Goal: Information Seeking & Learning: Understand process/instructions

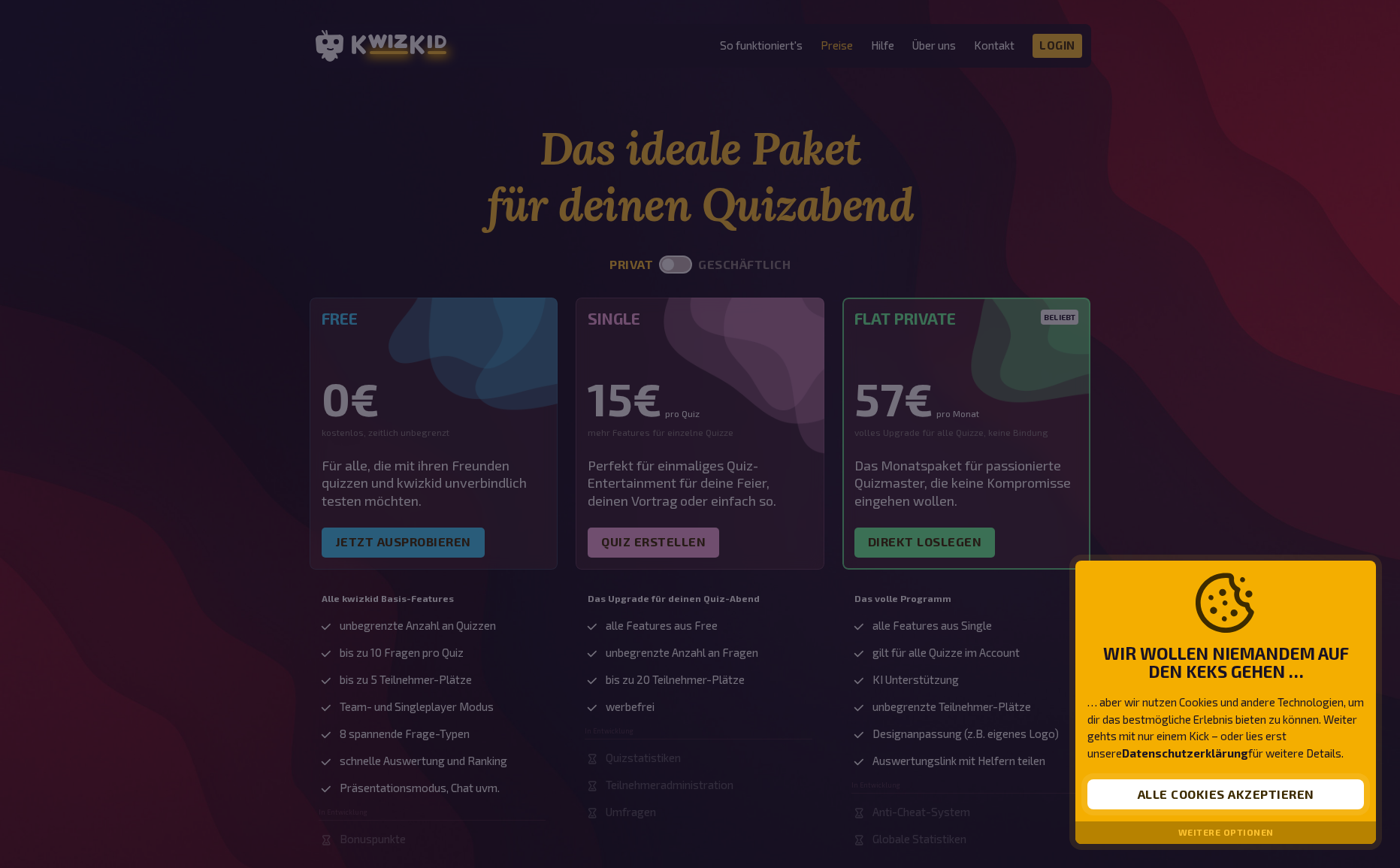
click at [1207, 659] on button "Alle Cookies akzeptieren" at bounding box center [1225, 794] width 277 height 30
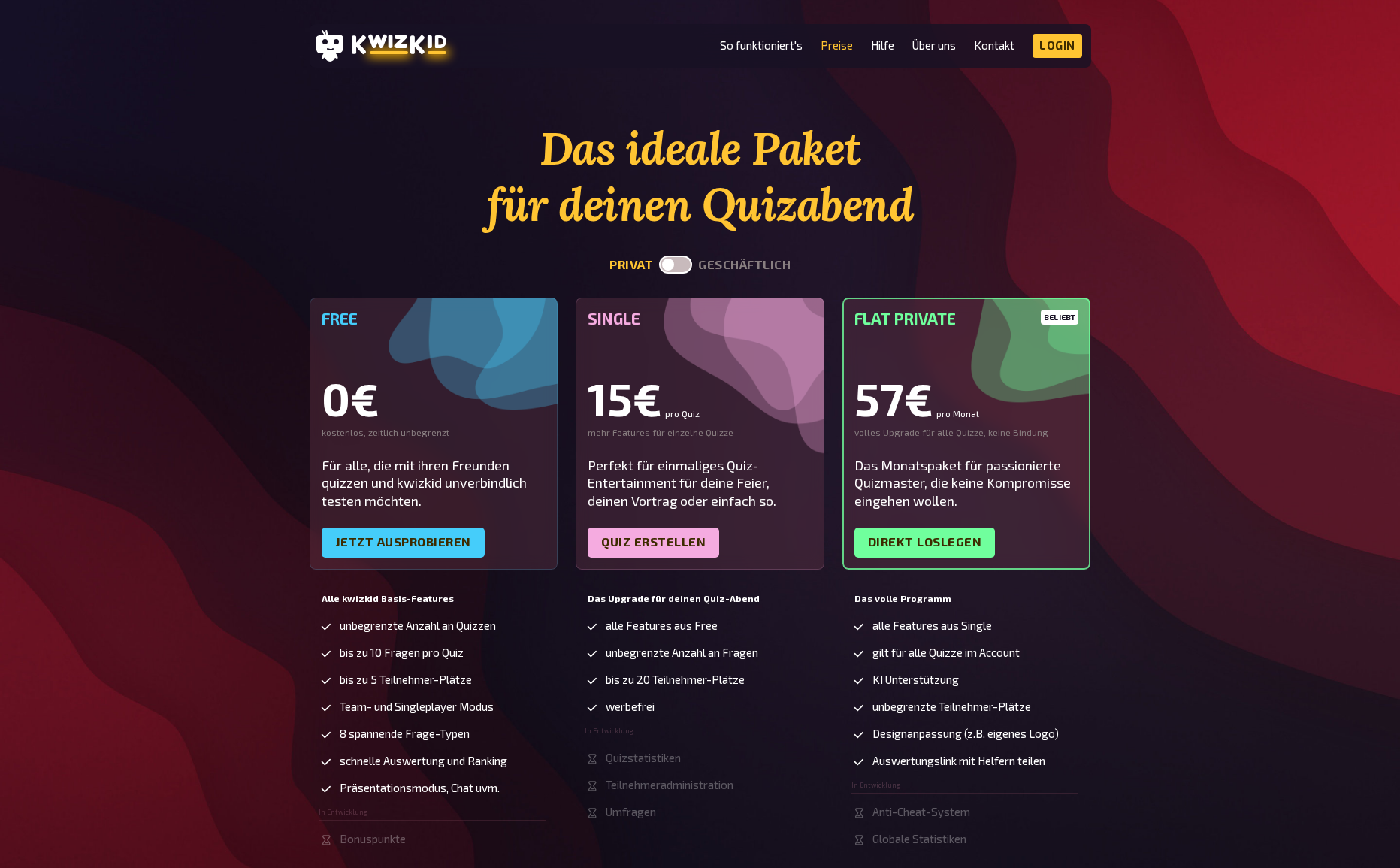
click at [672, 258] on label at bounding box center [675, 264] width 33 height 18
click at [659, 255] on input "checkbox" at bounding box center [658, 254] width 1 height 1
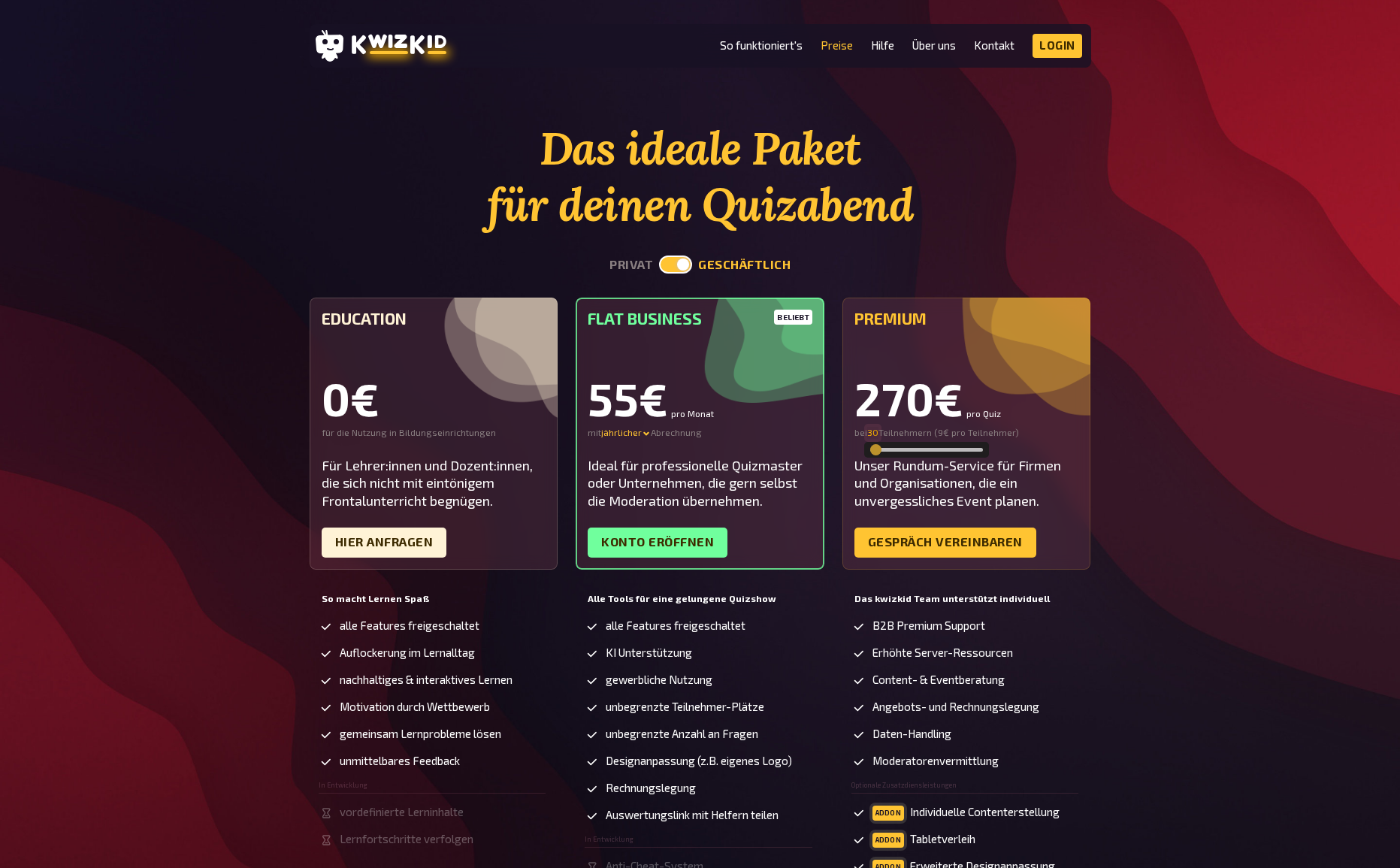
click at [873, 434] on input "30" at bounding box center [873, 432] width 11 height 12
drag, startPoint x: 877, startPoint y: 450, endPoint x: 864, endPoint y: 451, distance: 13.0
click at [864, 451] on div "Premium 270€ pro Quiz bei 30 30 Teilnehmern ( 9€ pro Teilnehmer ) Unser Rundum-…" at bounding box center [966, 434] width 249 height 272
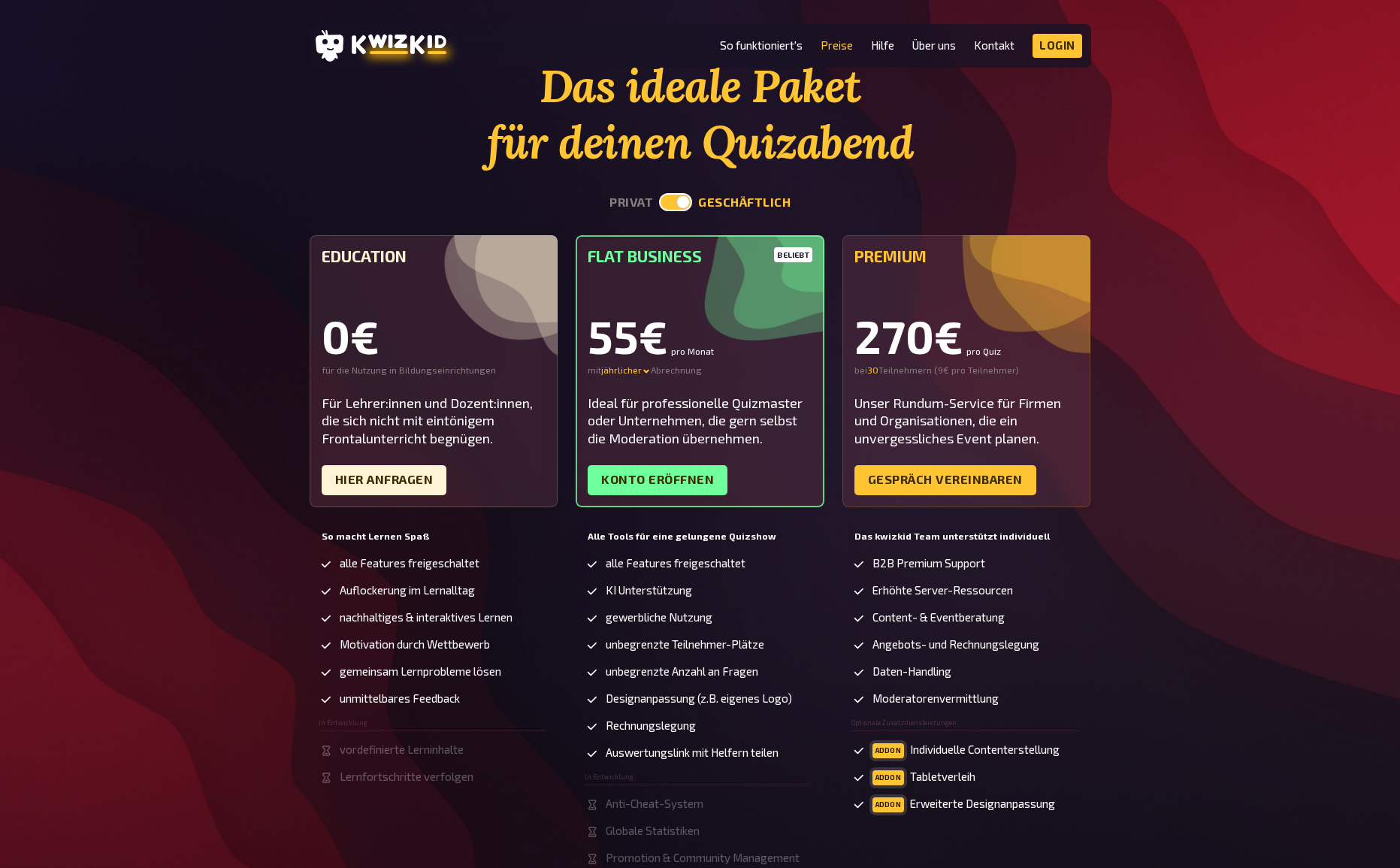
scroll to position [61, 0]
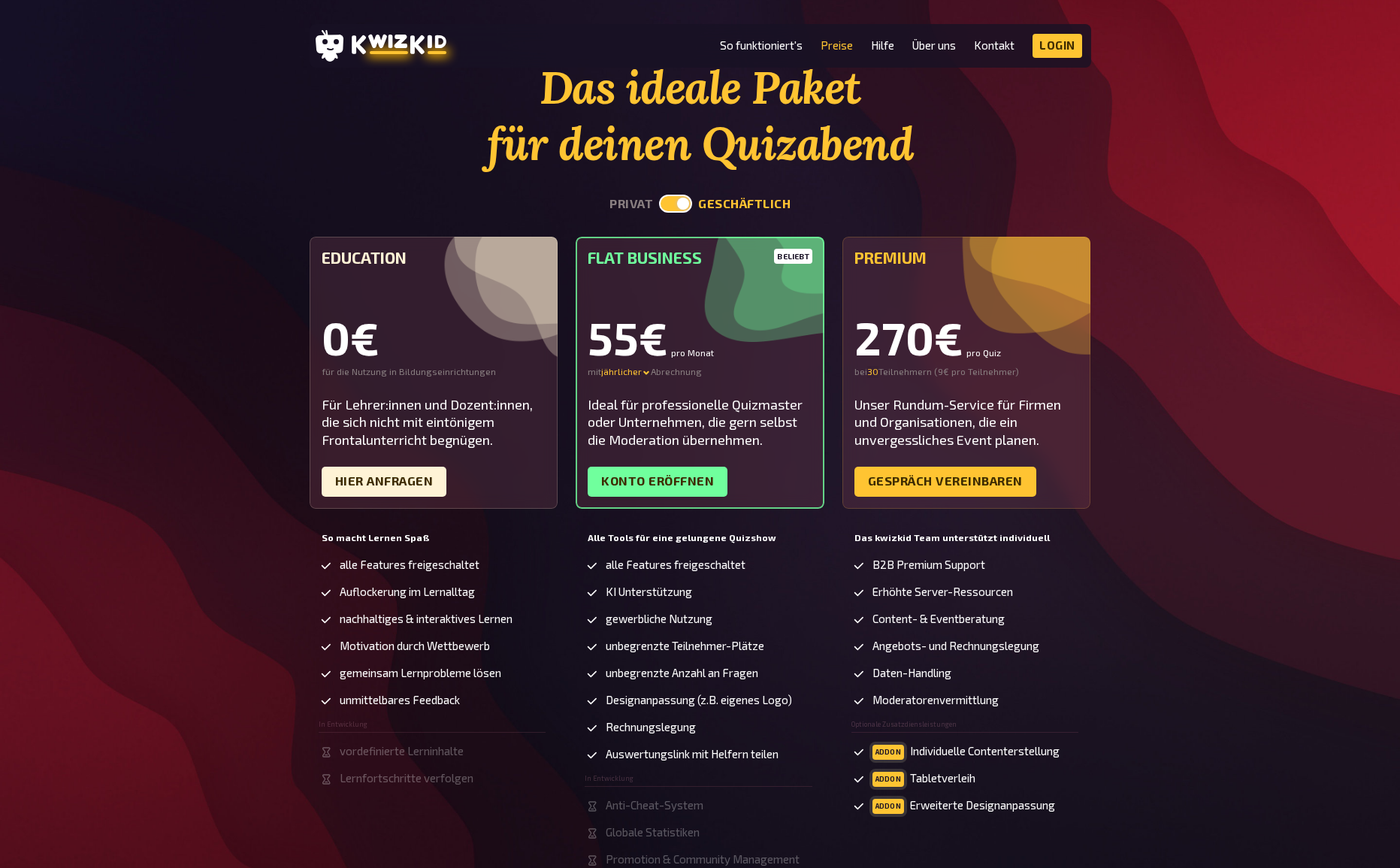
click at [683, 203] on label at bounding box center [675, 203] width 33 height 18
click at [659, 195] on input "checkbox" at bounding box center [658, 194] width 1 height 1
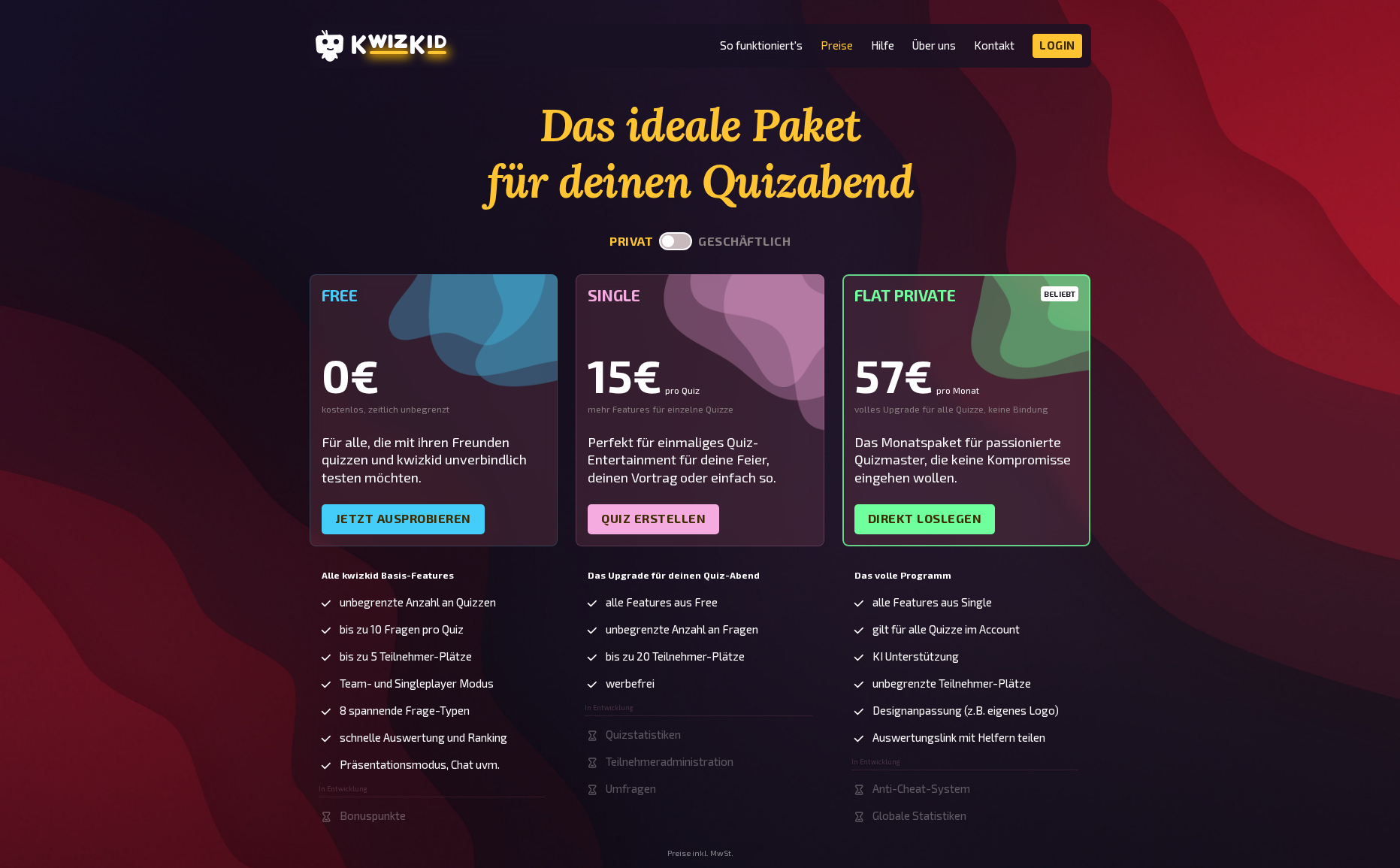
scroll to position [24, 0]
click at [669, 243] on label at bounding box center [675, 241] width 33 height 18
click at [659, 233] on input "checkbox" at bounding box center [658, 232] width 1 height 1
checkbox input "true"
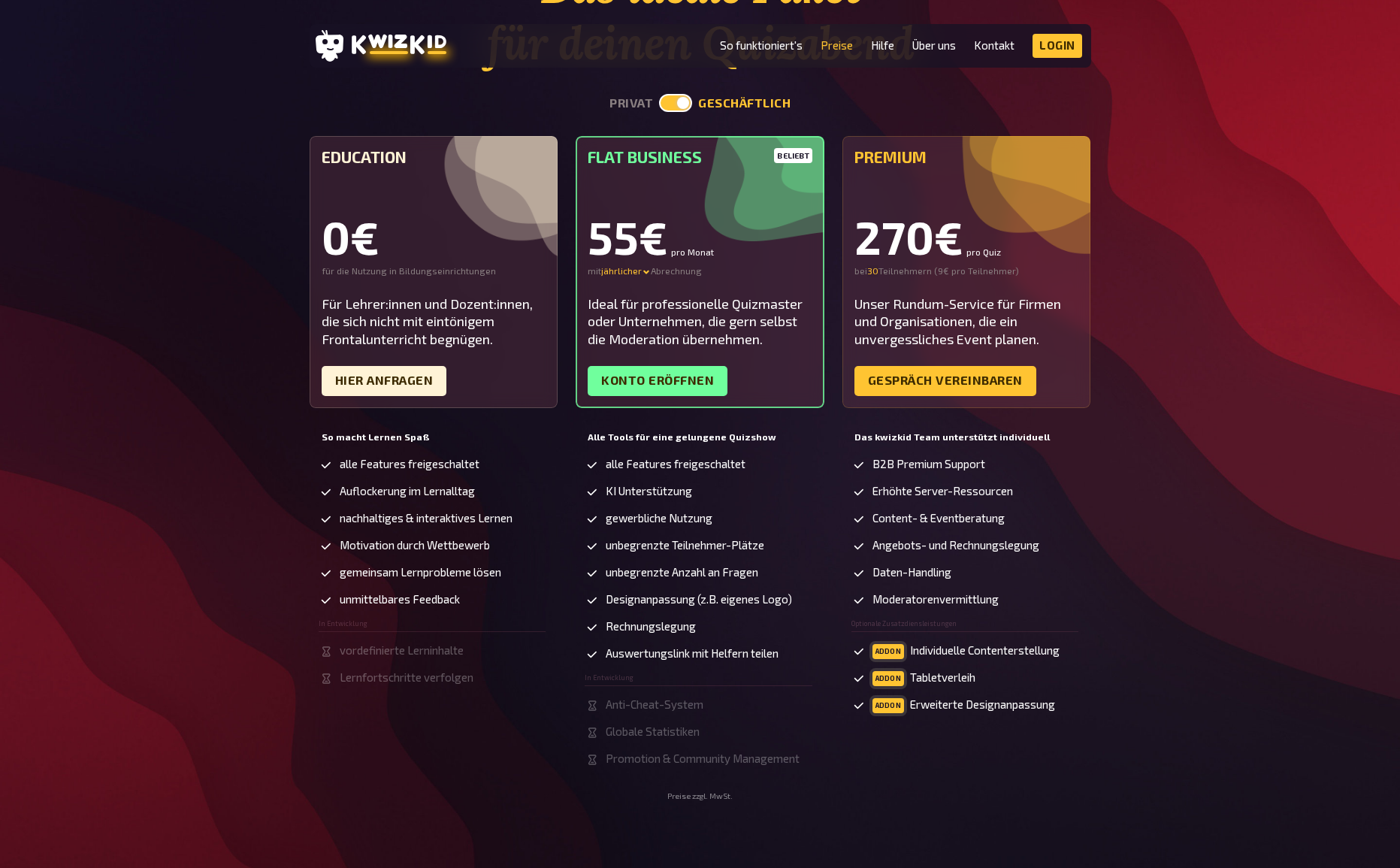
scroll to position [163, 0]
click at [778, 51] on link "So funktioniert's" at bounding box center [760, 45] width 82 height 13
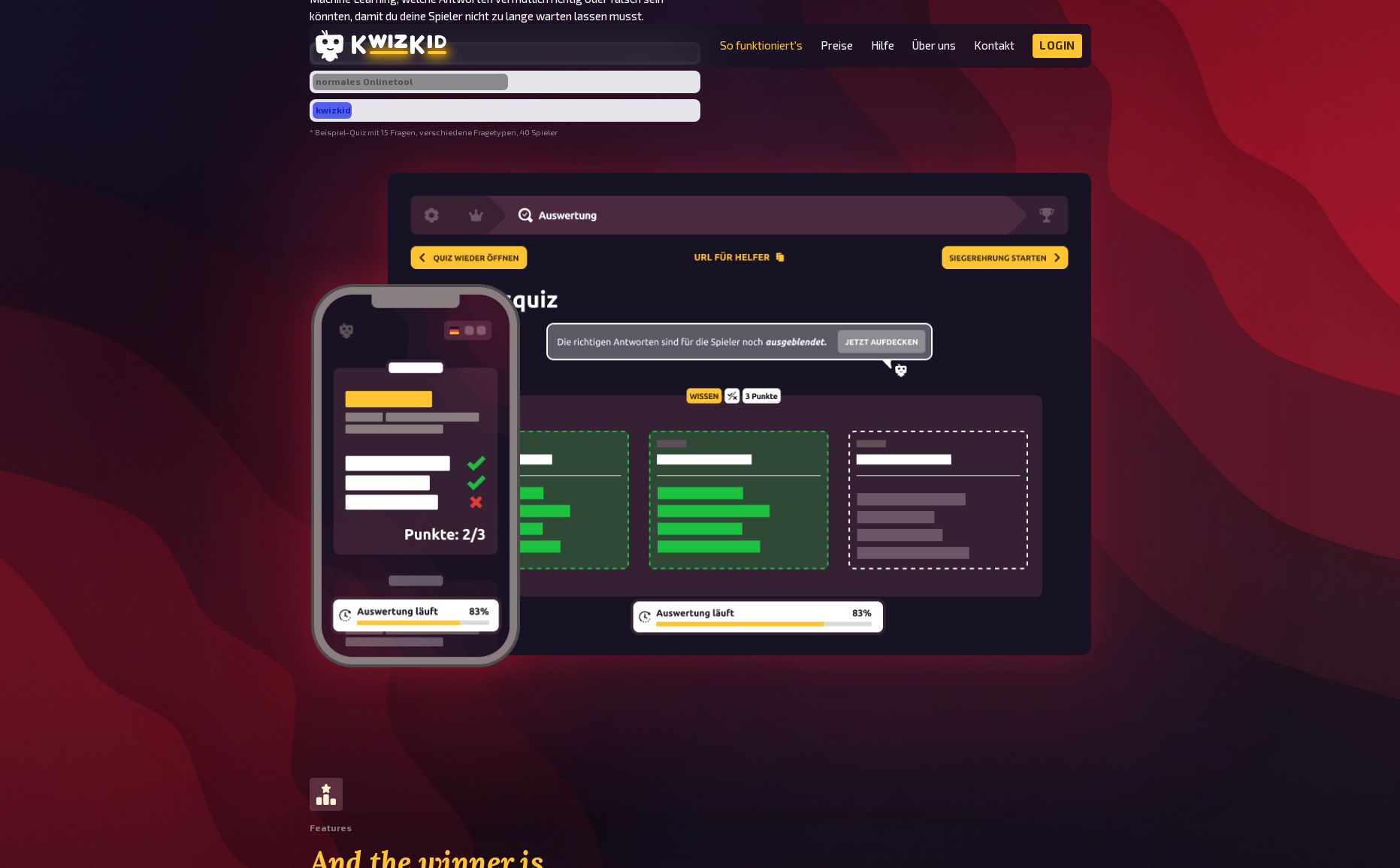
scroll to position [3285, 0]
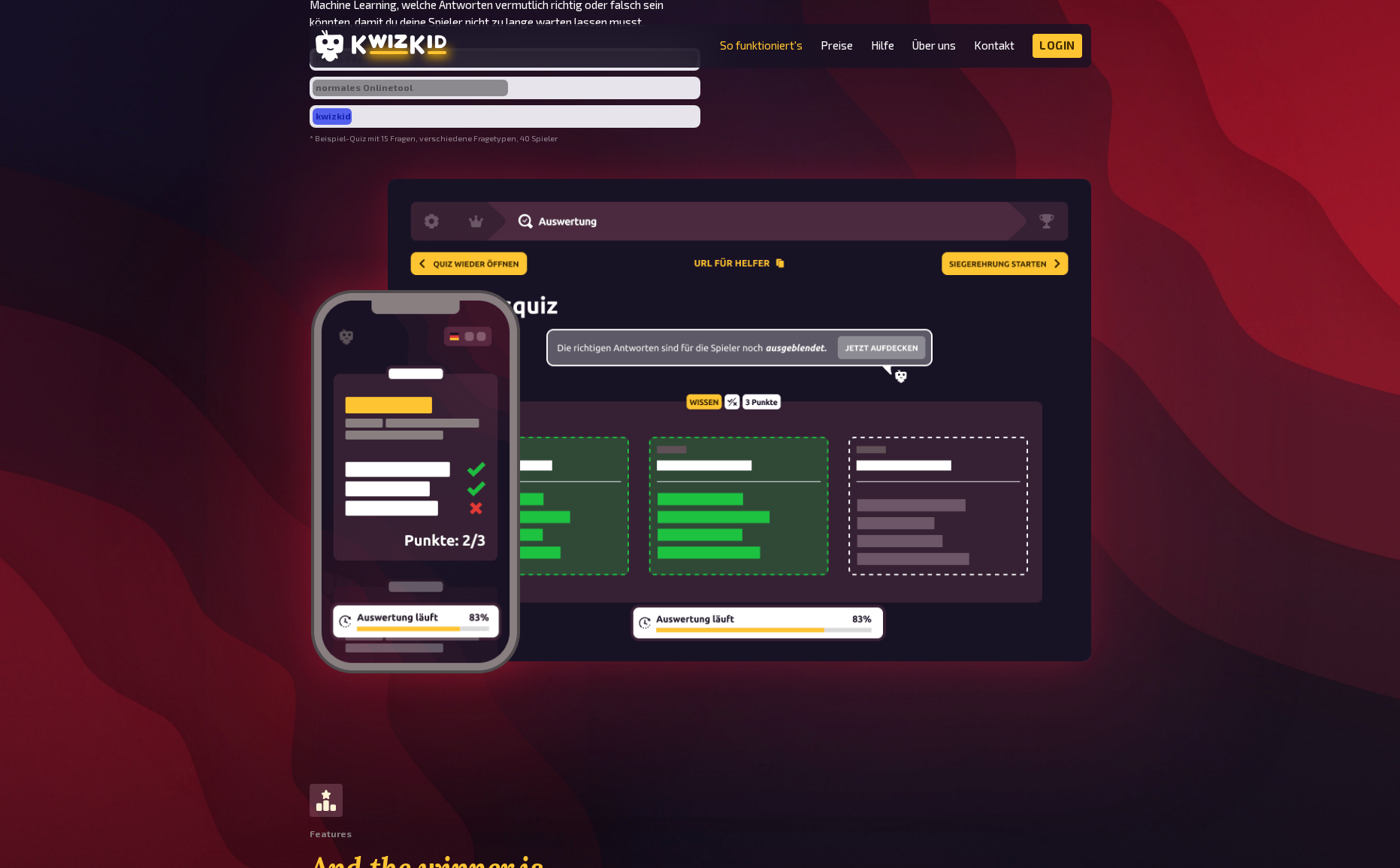
click at [1095, 306] on div "Features Super schnelle Auswertung Während du dich um die Moderation kümmerst w…" at bounding box center [700, 236] width 1400 height 854
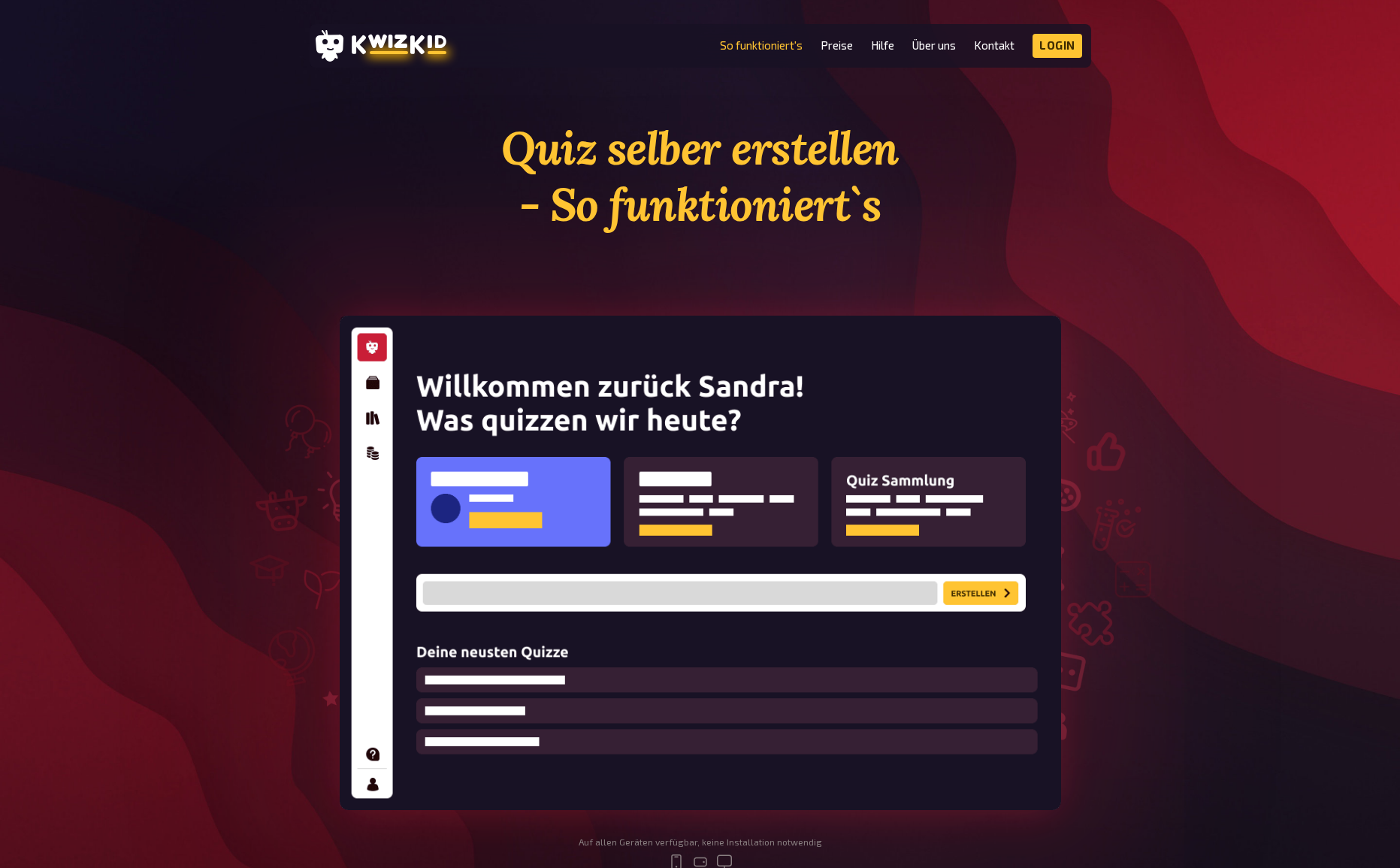
scroll to position [0, 0]
click at [842, 49] on link "Preise" at bounding box center [837, 45] width 32 height 13
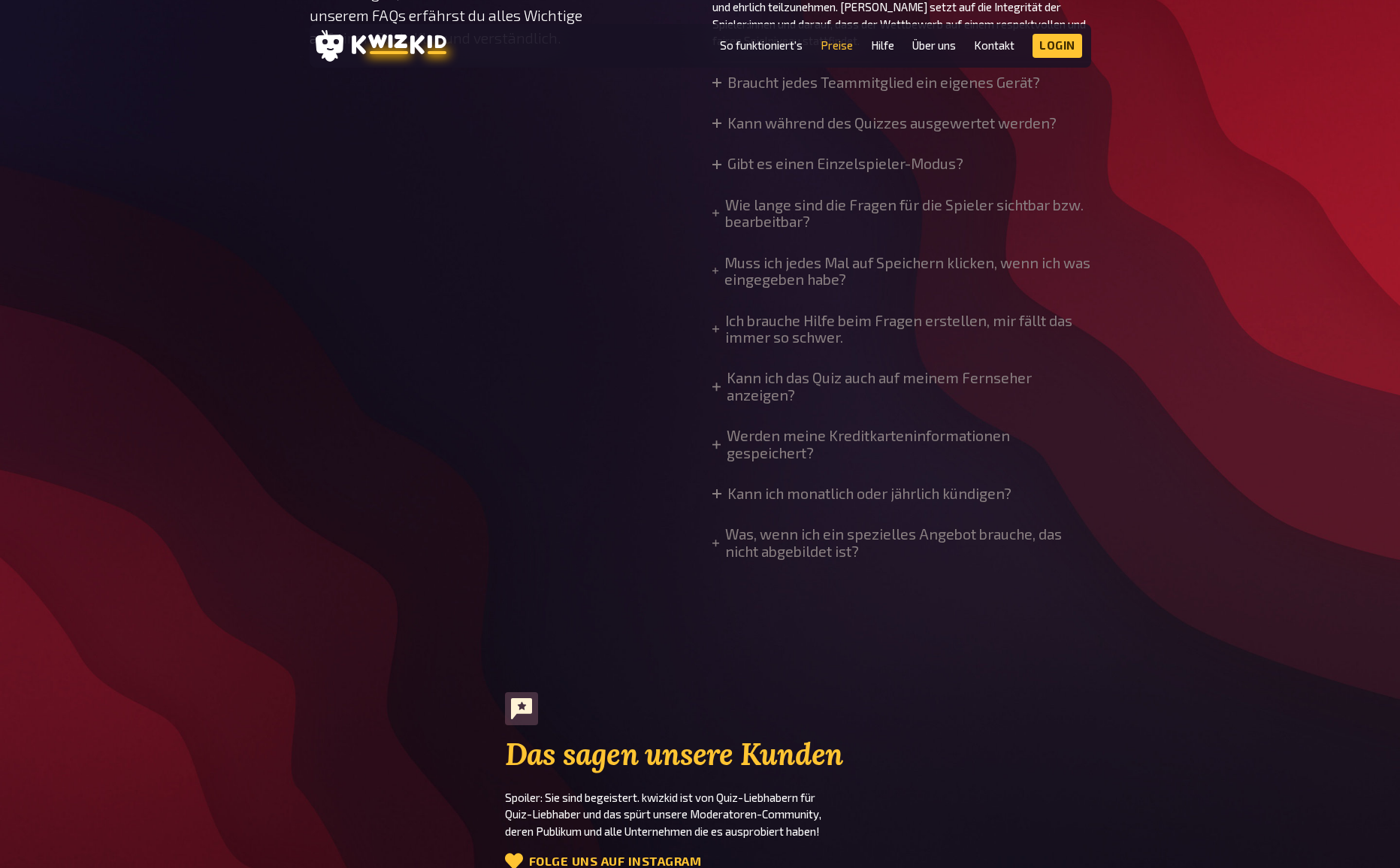
scroll to position [1362, 0]
click at [801, 535] on summary "Was, wenn ich ein spezielles Angebot brauche, das nicht abgebildet ist?" at bounding box center [902, 543] width 379 height 34
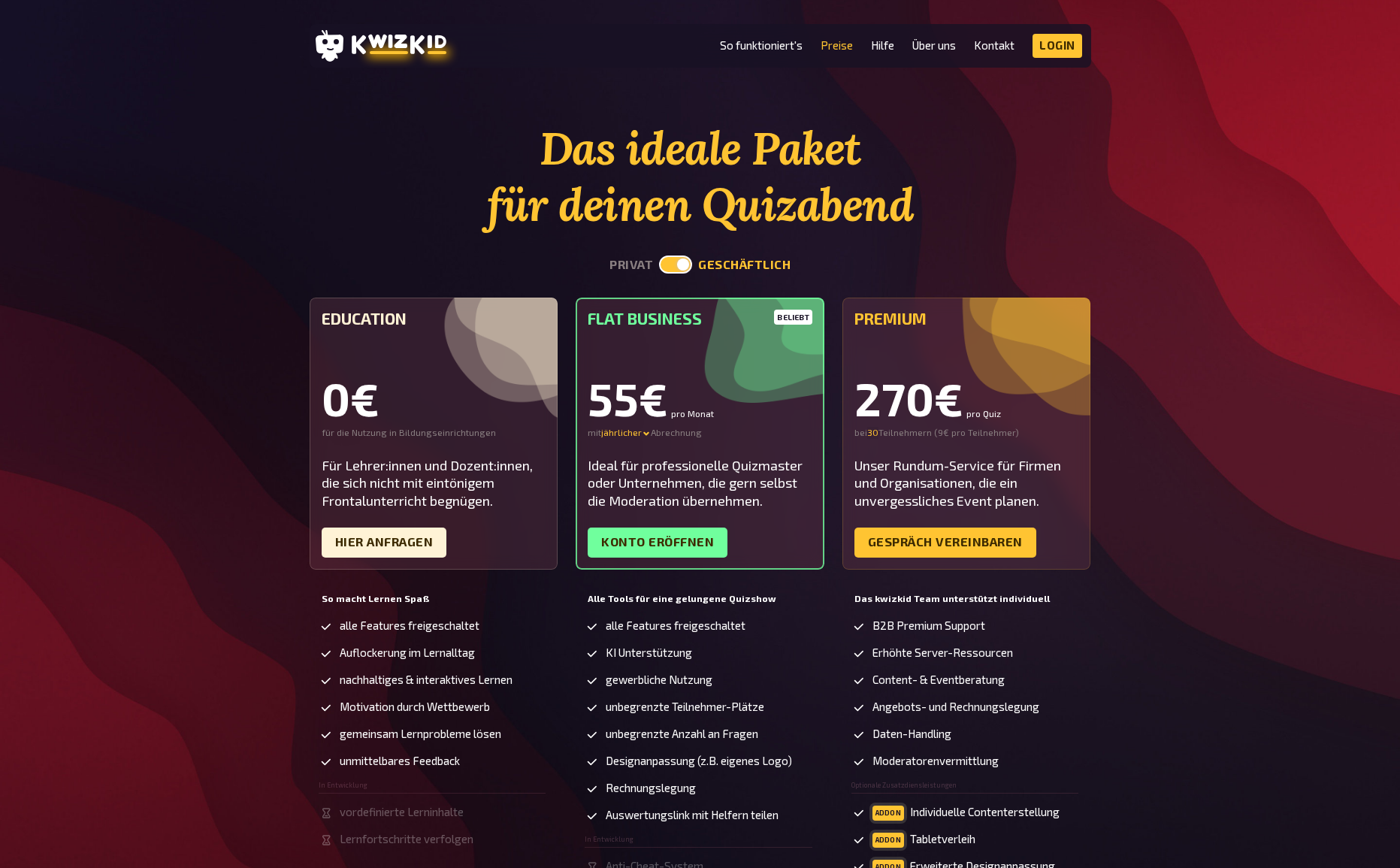
scroll to position [0, 0]
click at [747, 45] on link "So funktioniert's" at bounding box center [760, 45] width 82 height 13
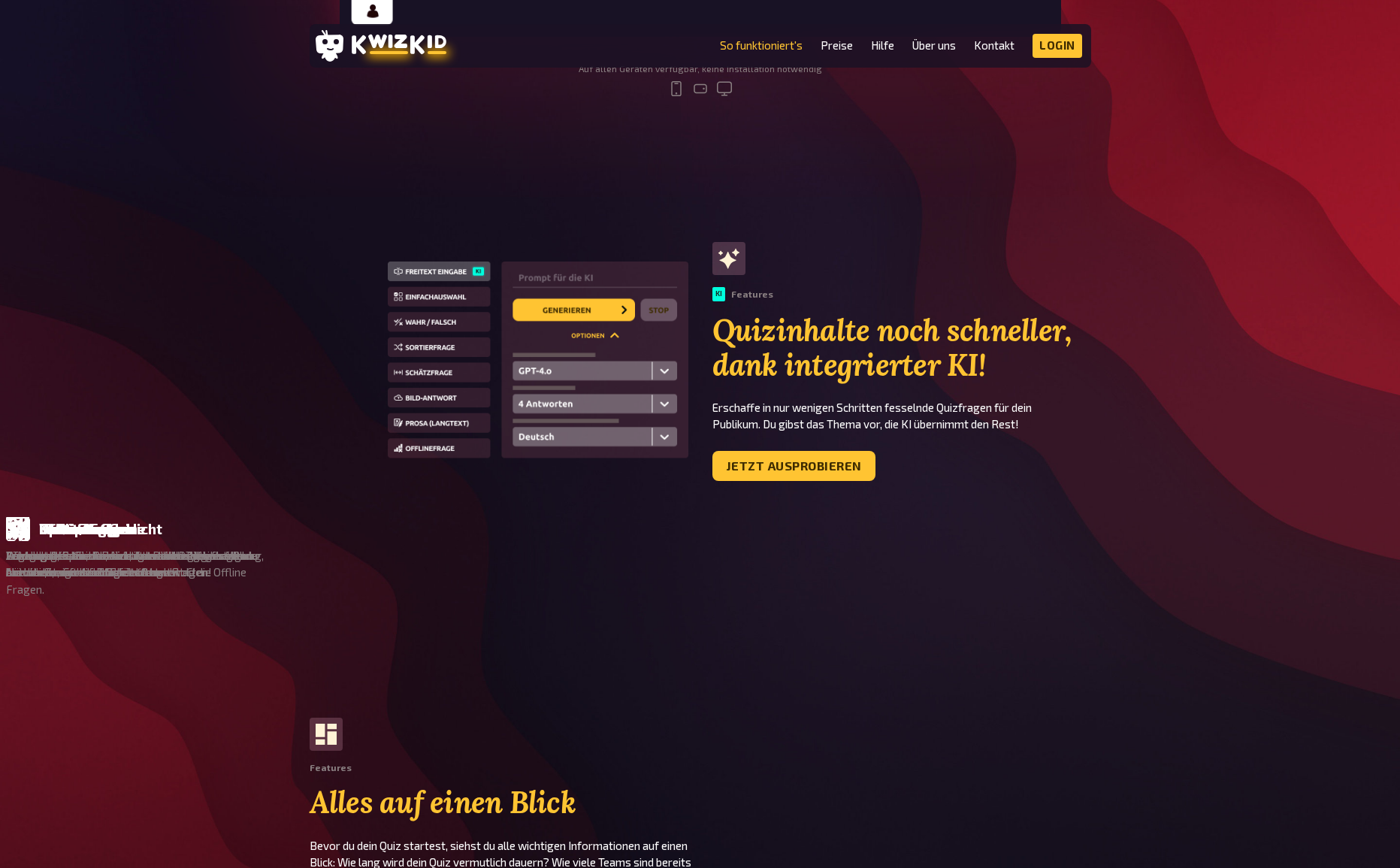
scroll to position [774, 0]
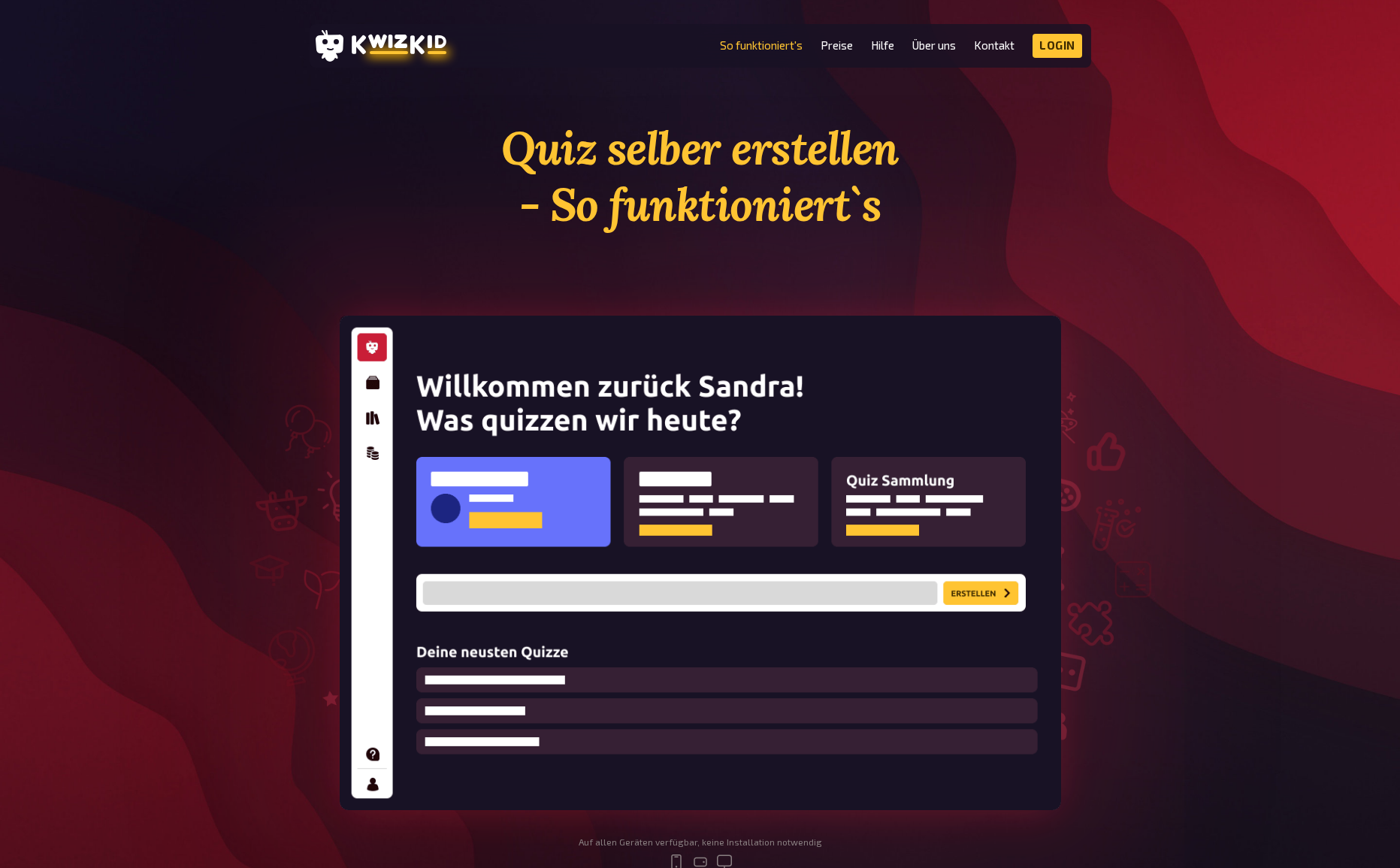
scroll to position [0, 0]
click at [836, 45] on link "Preise" at bounding box center [837, 45] width 32 height 13
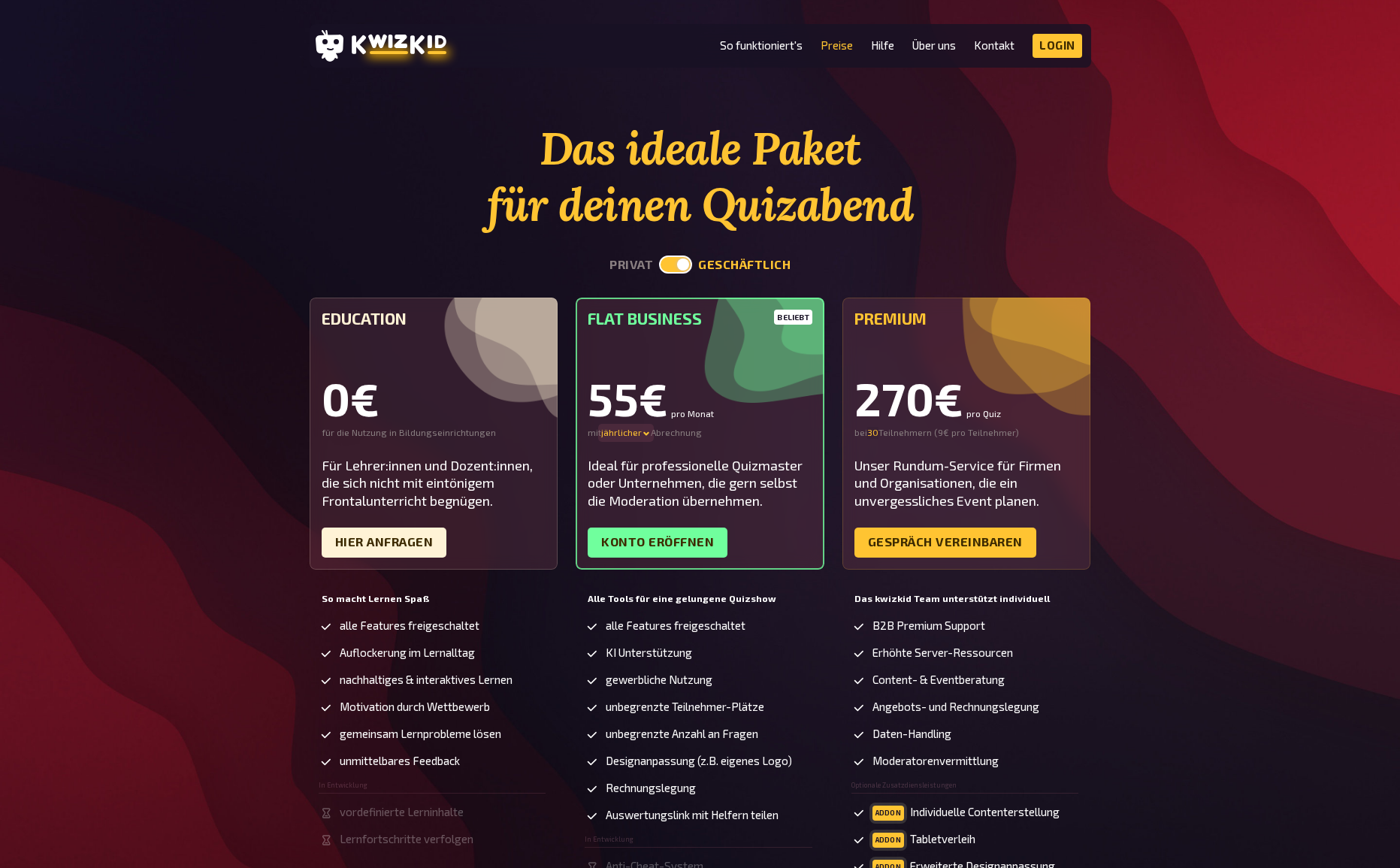
click at [620, 435] on div "jährlicher" at bounding box center [626, 432] width 49 height 12
click at [628, 433] on div "monatlicher" at bounding box center [653, 432] width 105 height 12
click at [744, 29] on header "MENU So funktioniert's Preise Hilfe Über uns Kontakt Impressum Login Discord In…" at bounding box center [700, 45] width 782 height 43
click at [742, 43] on link "So funktioniert's" at bounding box center [760, 45] width 82 height 13
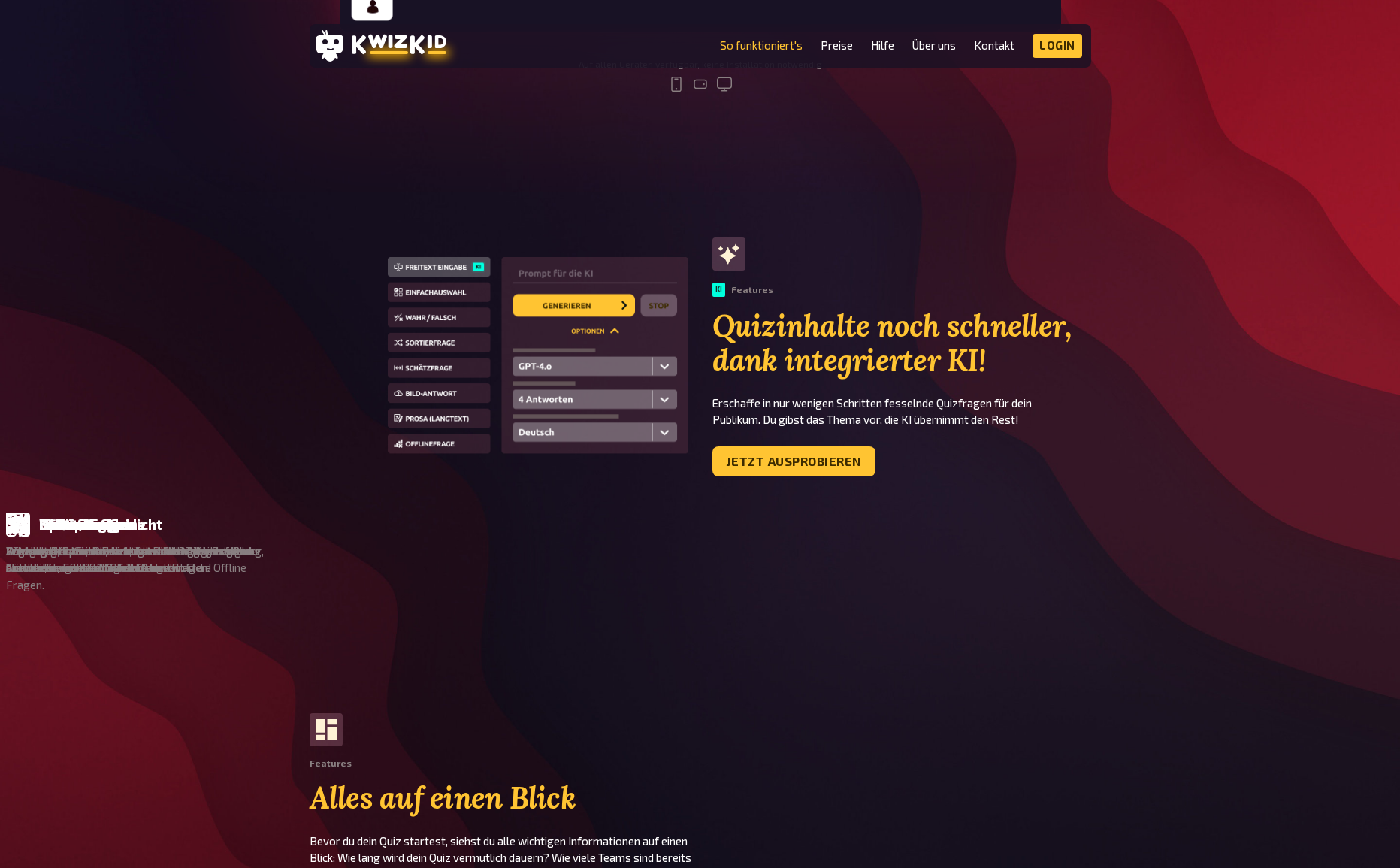
scroll to position [886, 0]
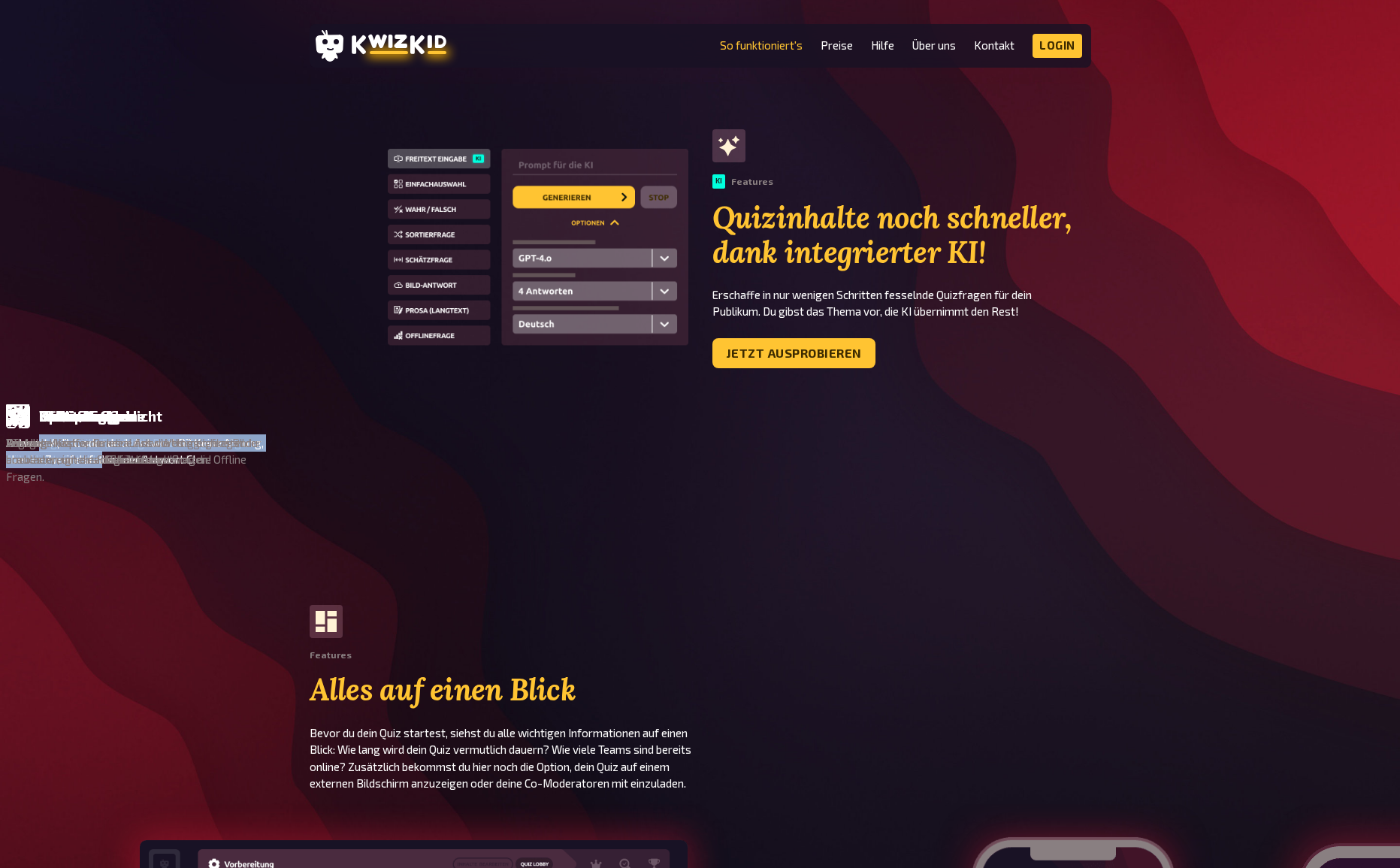
drag, startPoint x: 639, startPoint y: 443, endPoint x: 703, endPoint y: 457, distance: 65.5
click at [838, 457] on p "Antwort A, B, C oder doch Antwort D? Keine Ahnung, aber im Zweifelsfall immer A…" at bounding box center [973, 451] width 268 height 34
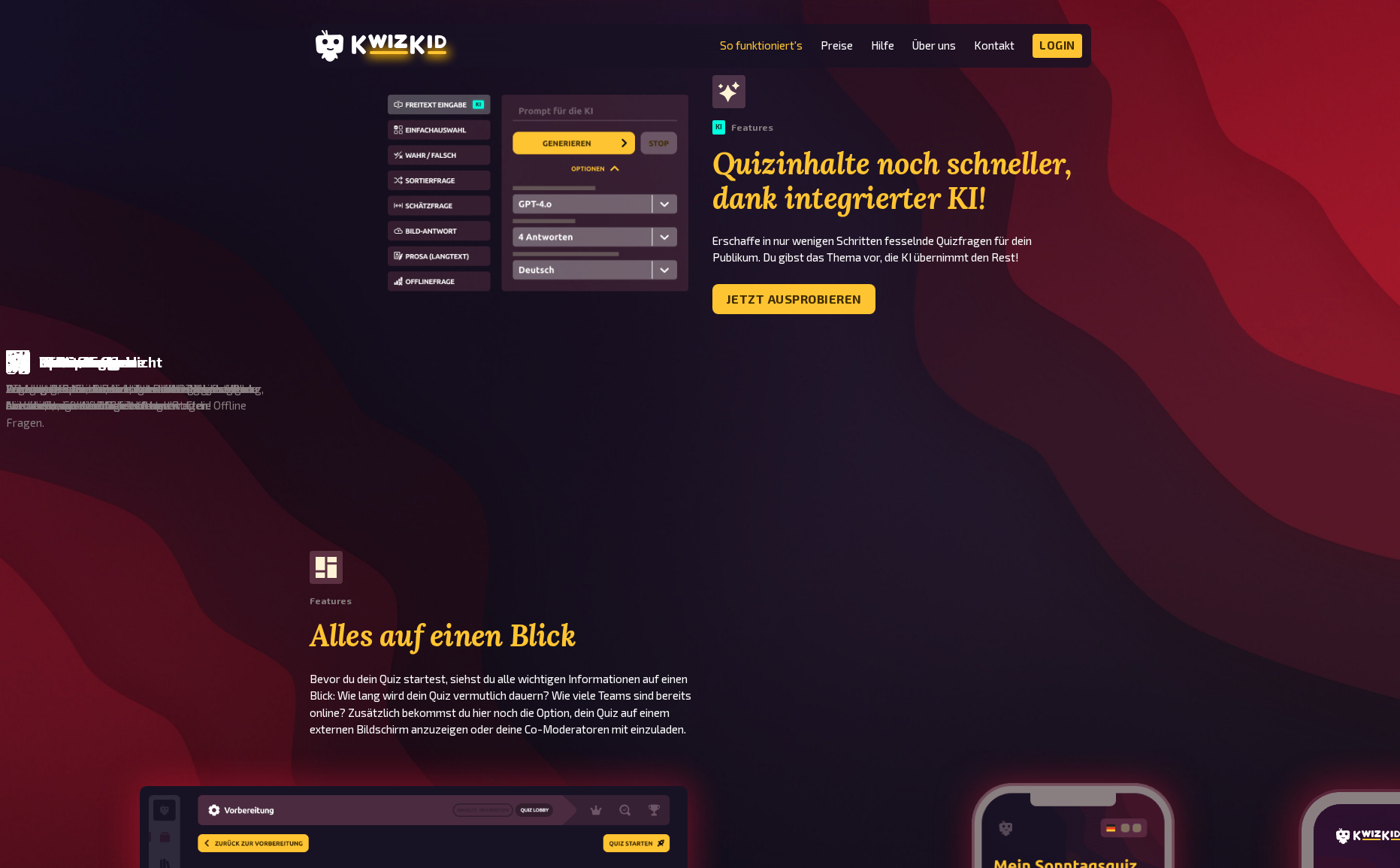
scroll to position [944, 0]
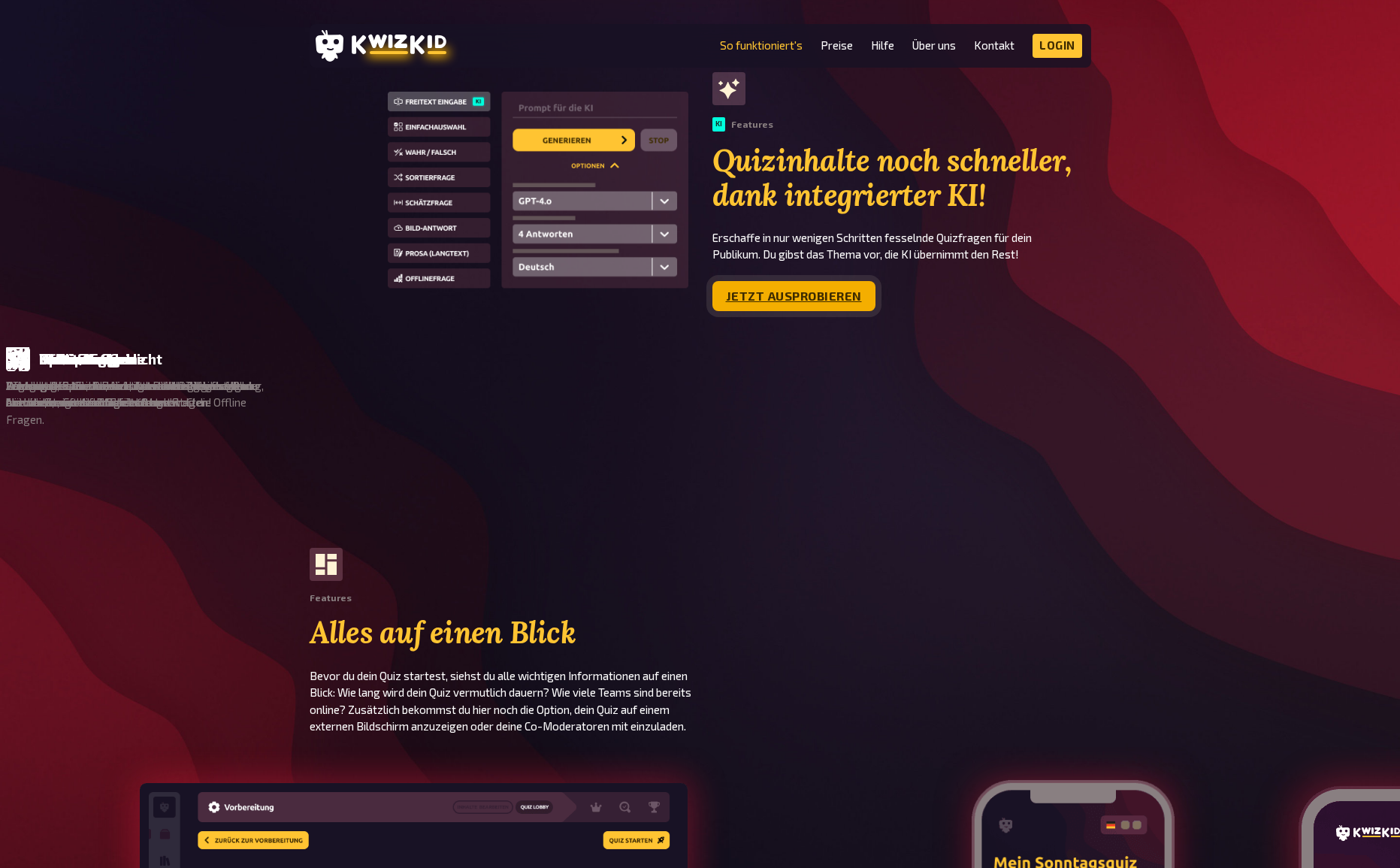
click at [772, 288] on link "Jetzt ausprobieren" at bounding box center [794, 296] width 163 height 30
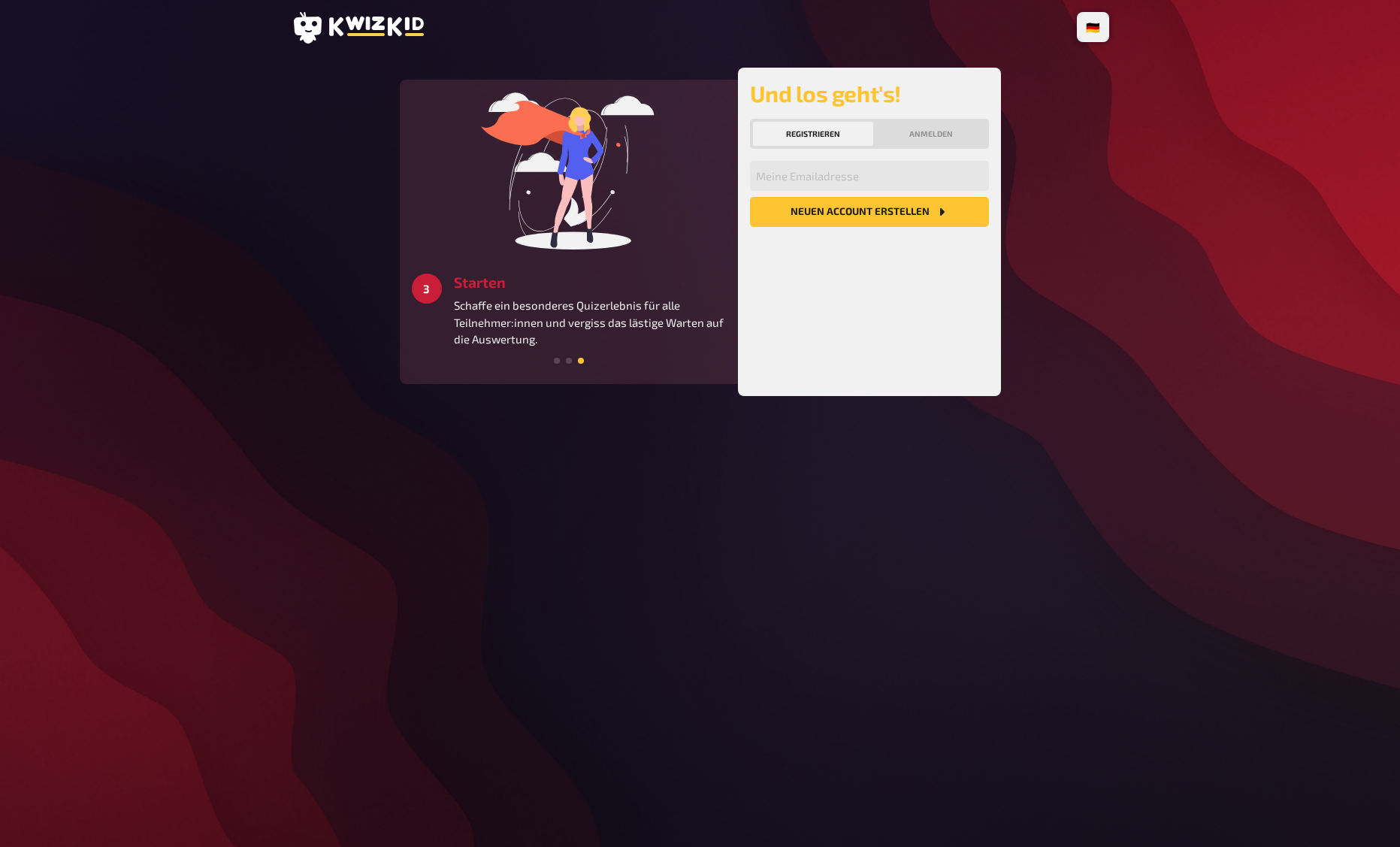
click at [337, 31] on icon at bounding box center [376, 26] width 95 height 20
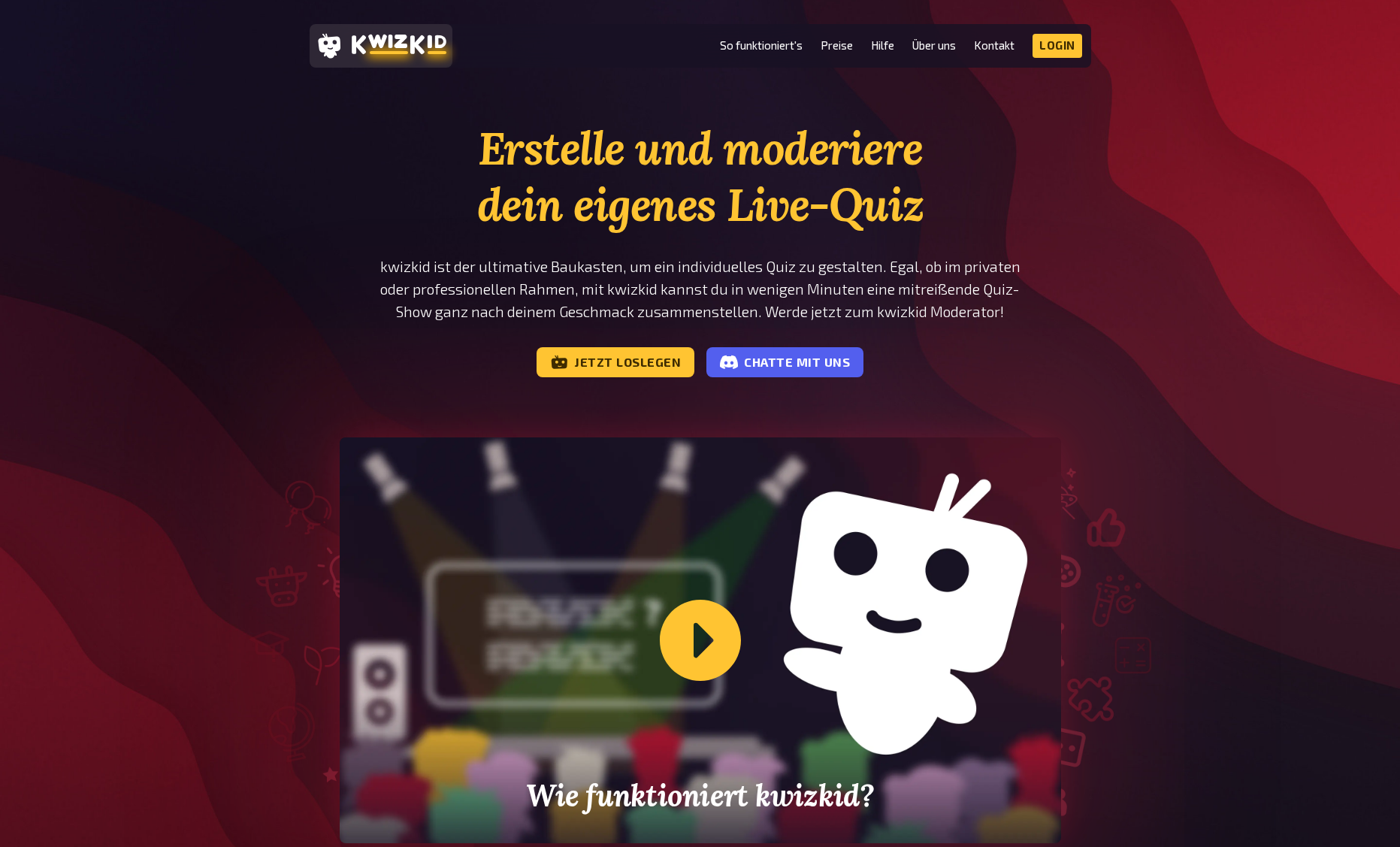
click at [379, 47] on icon at bounding box center [399, 44] width 95 height 20
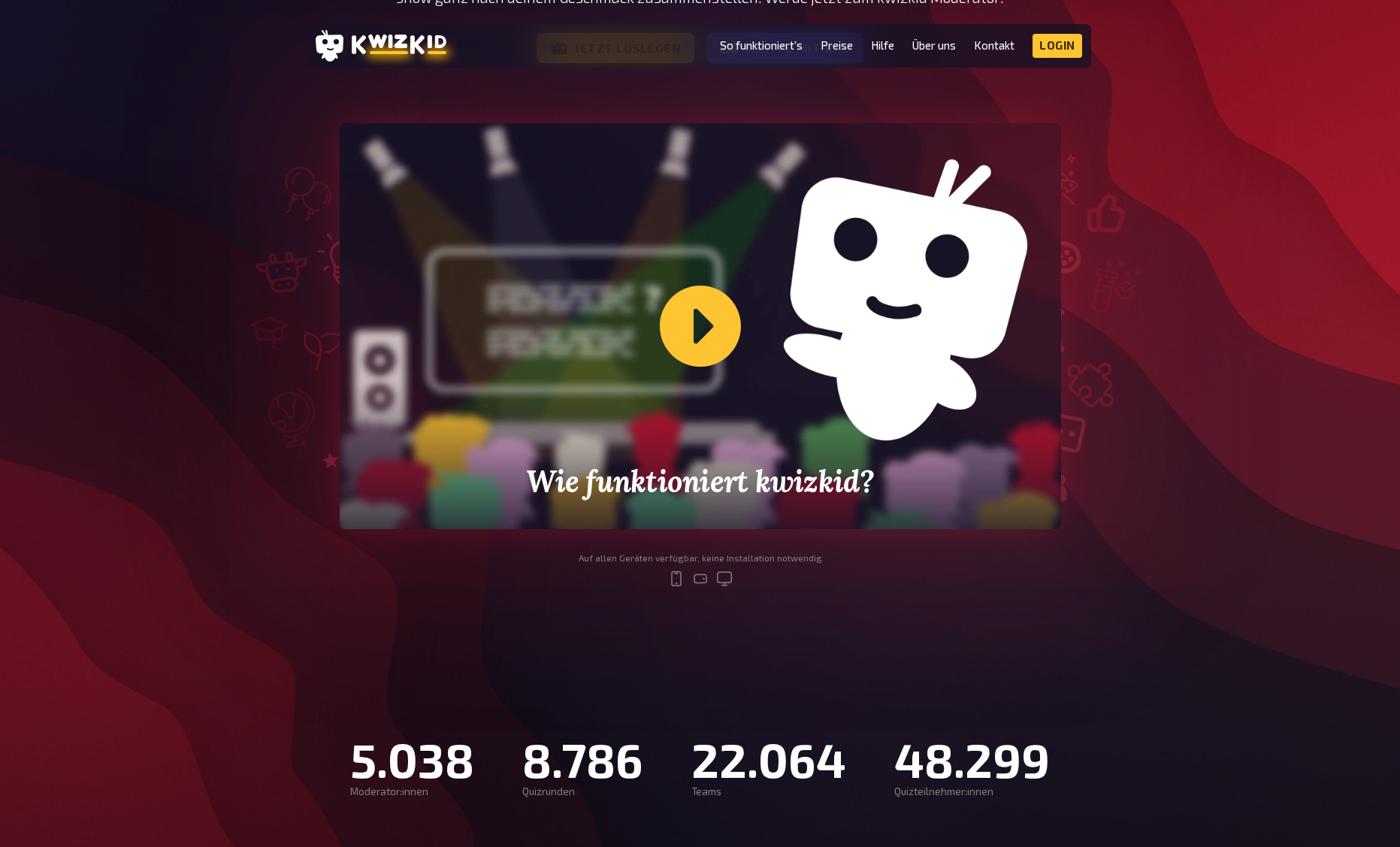
scroll to position [345, 0]
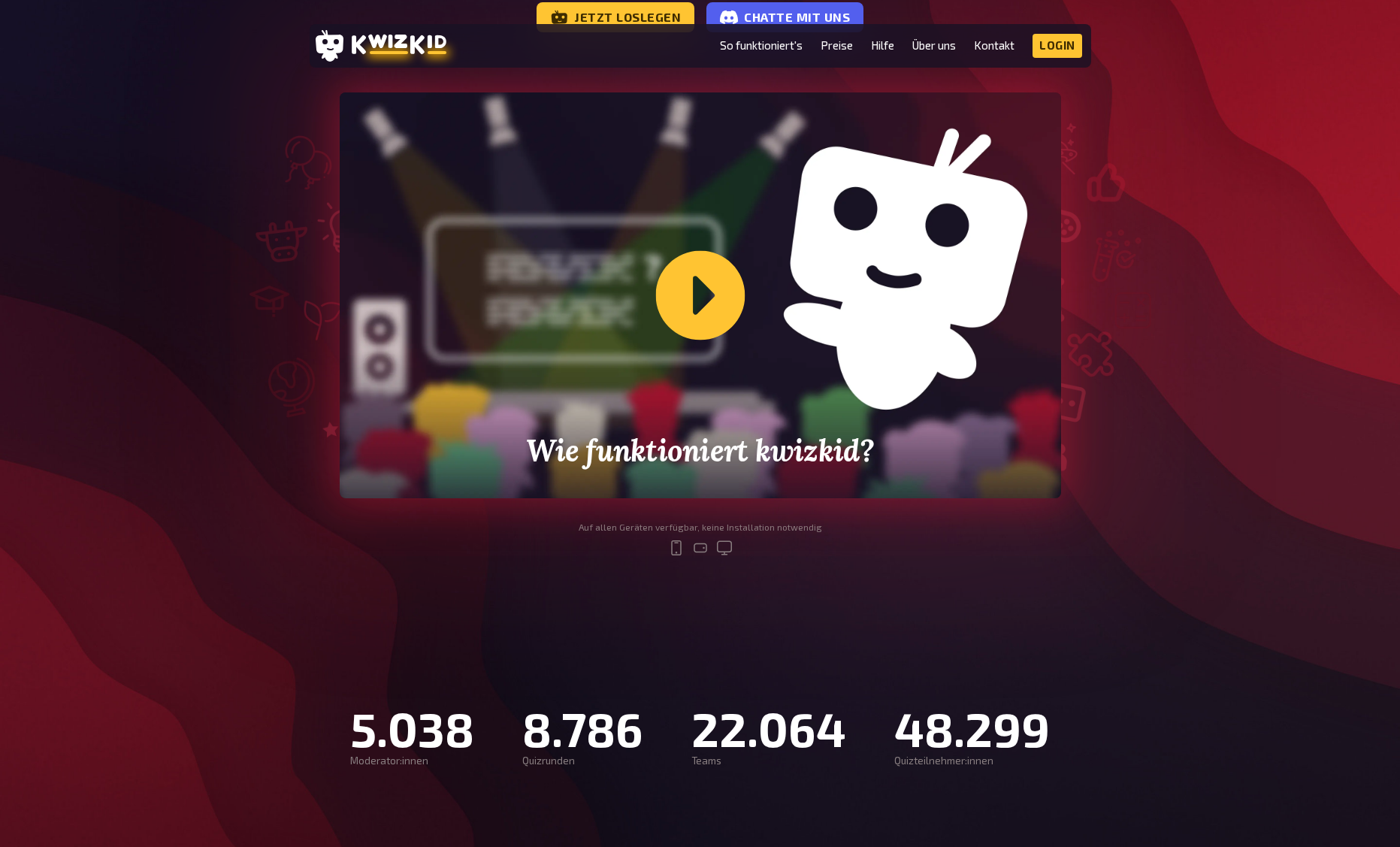
click at [694, 297] on div "Wie funktioniert kwizkid?" at bounding box center [700, 295] width 721 height 406
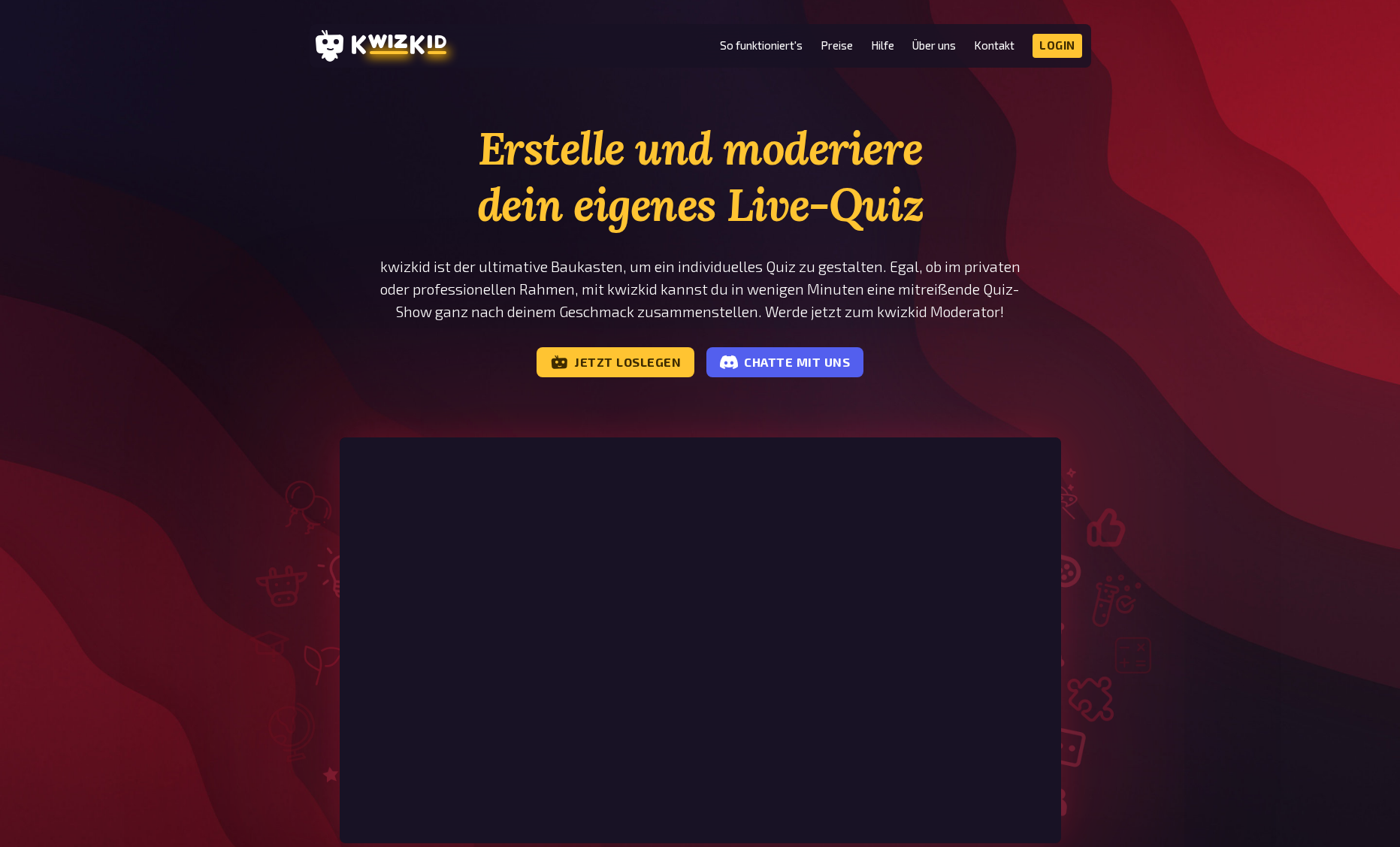
scroll to position [0, 0]
click at [764, 47] on link "So funktioniert's" at bounding box center [760, 45] width 82 height 13
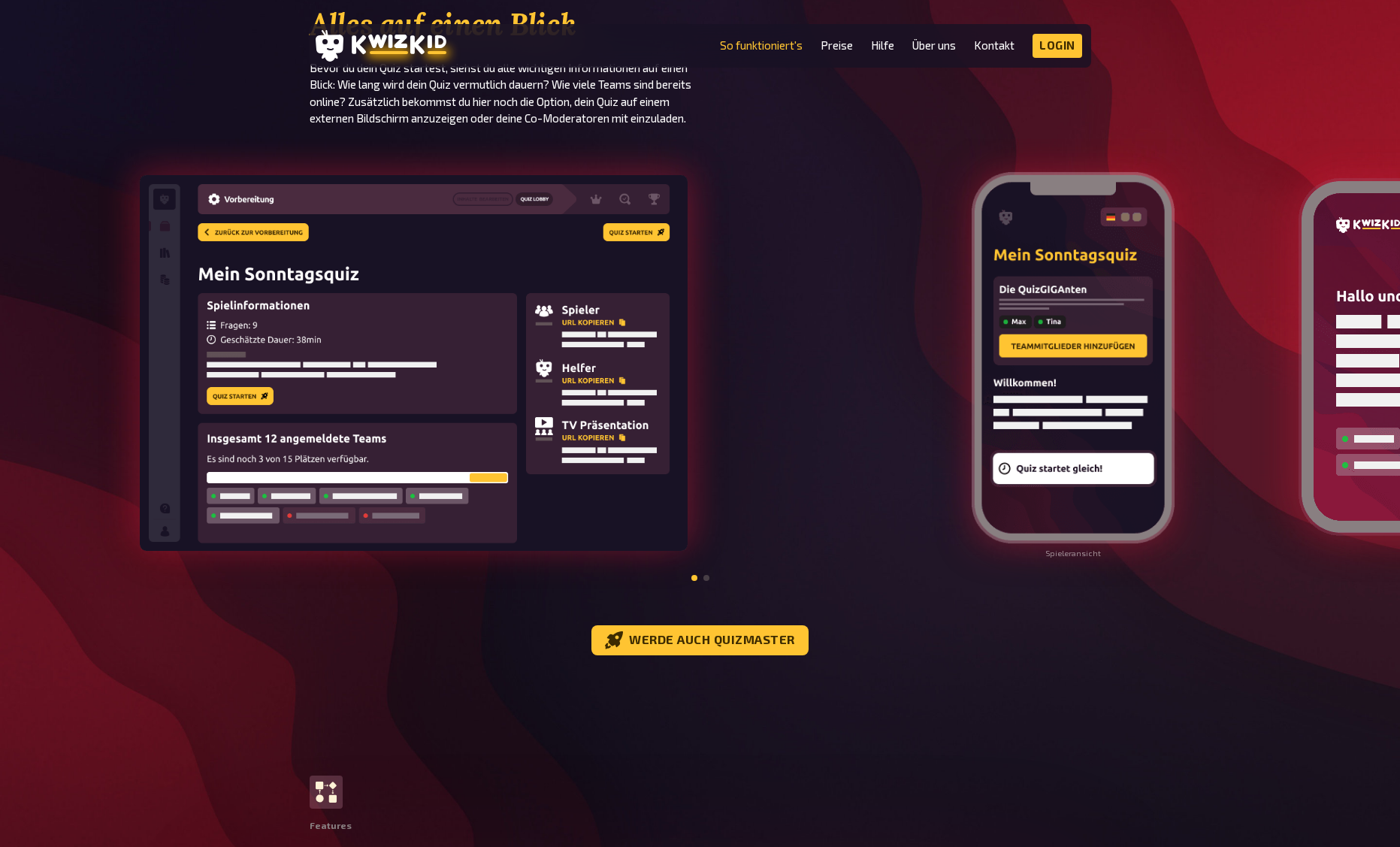
scroll to position [1551, 0]
click at [831, 44] on link "Preise" at bounding box center [837, 45] width 32 height 13
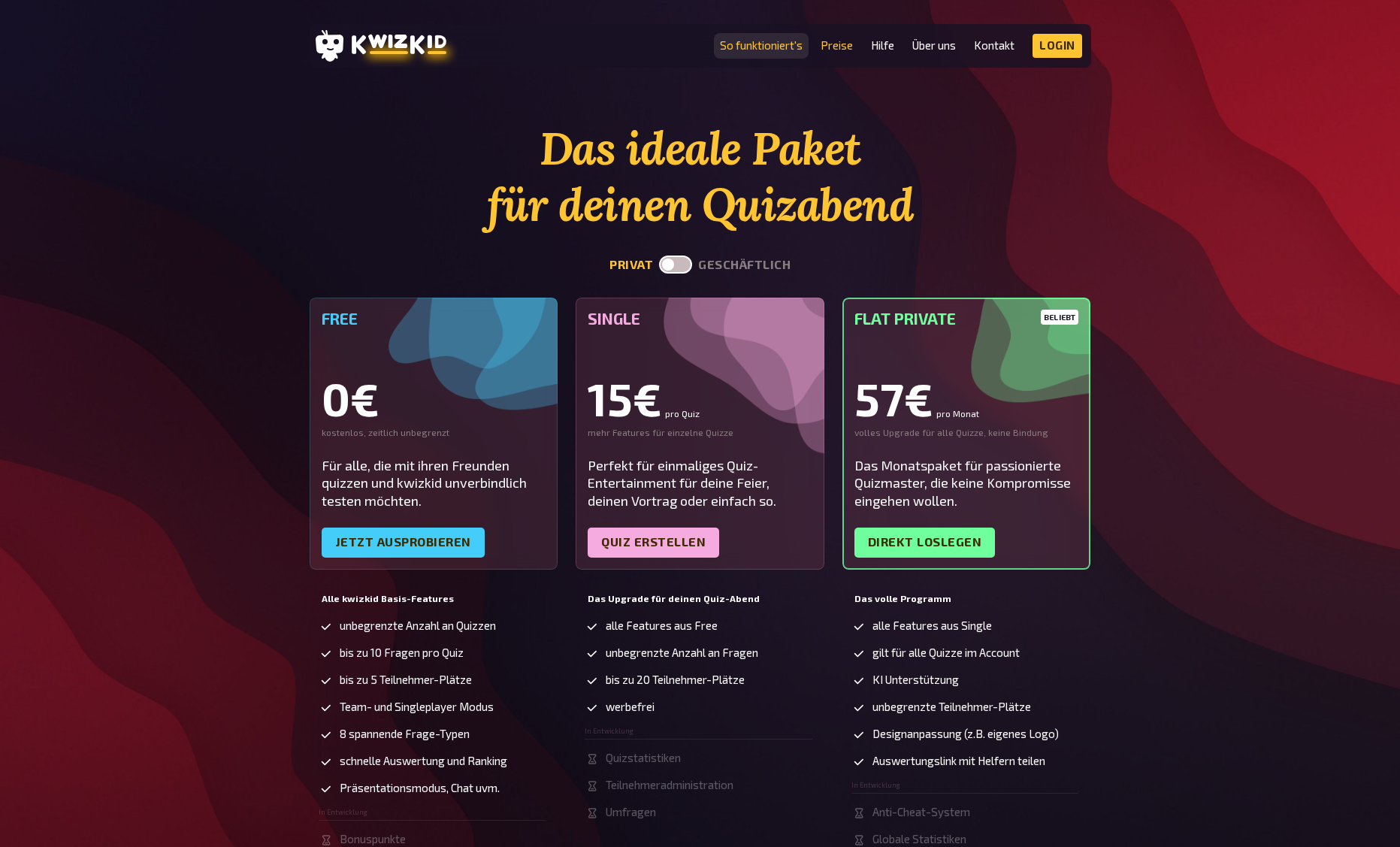
click at [770, 45] on link "So funktioniert's" at bounding box center [760, 45] width 82 height 13
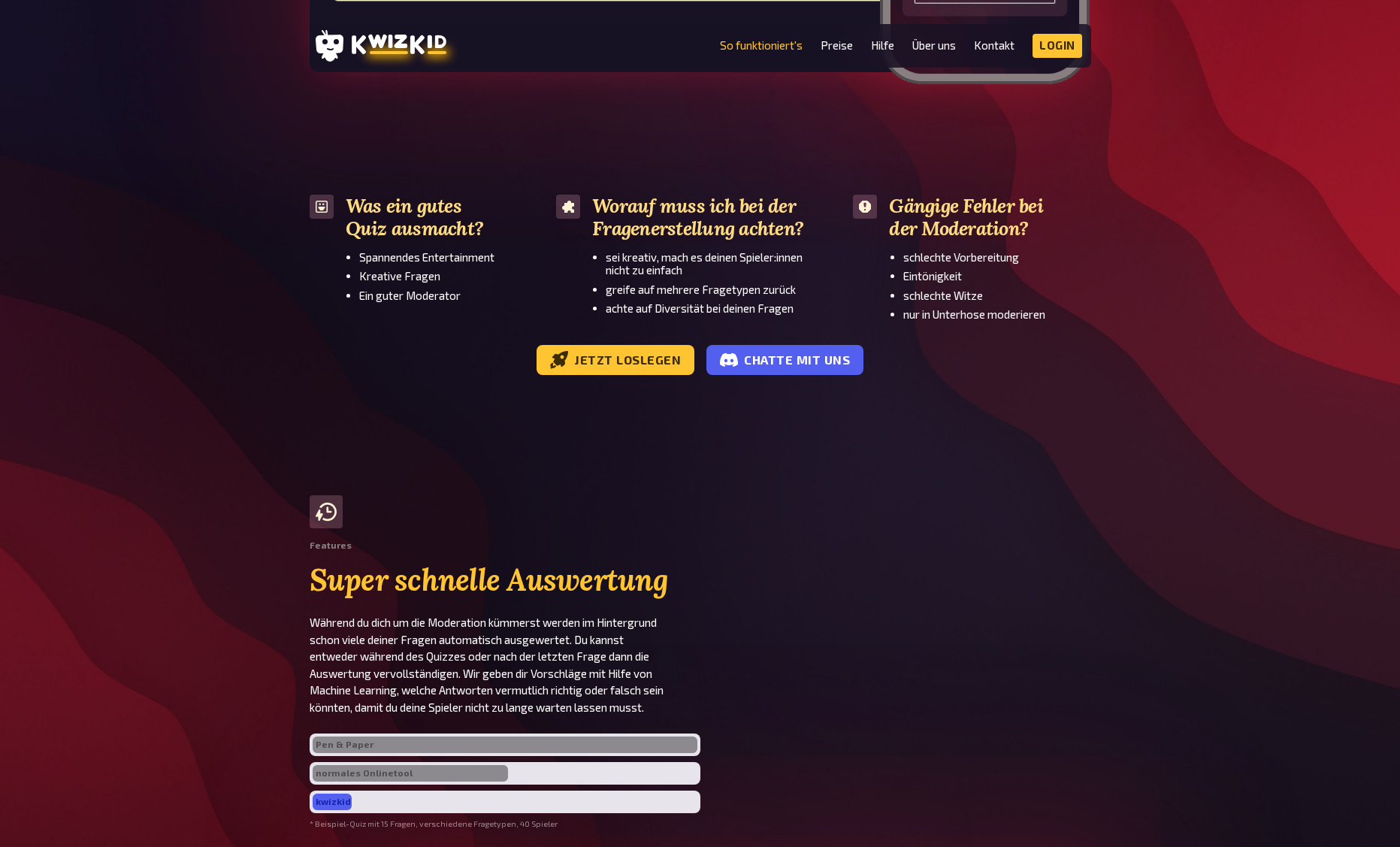
scroll to position [2936, 0]
click at [627, 368] on link "Jetzt loslegen" at bounding box center [615, 359] width 158 height 30
